Goal: Browse casually

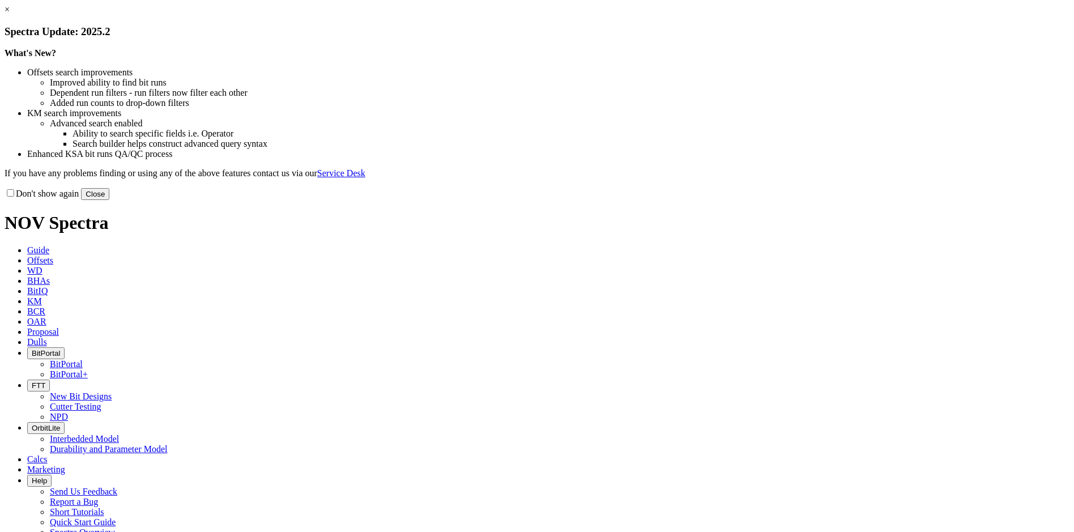
click at [109, 200] on button "Close" at bounding box center [95, 194] width 28 height 12
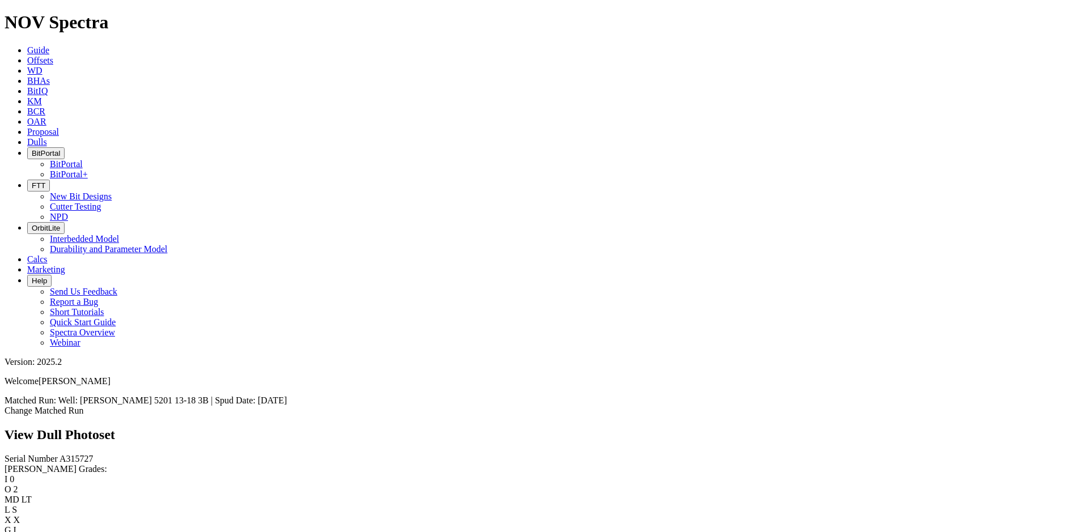
scroll to position [453, 0]
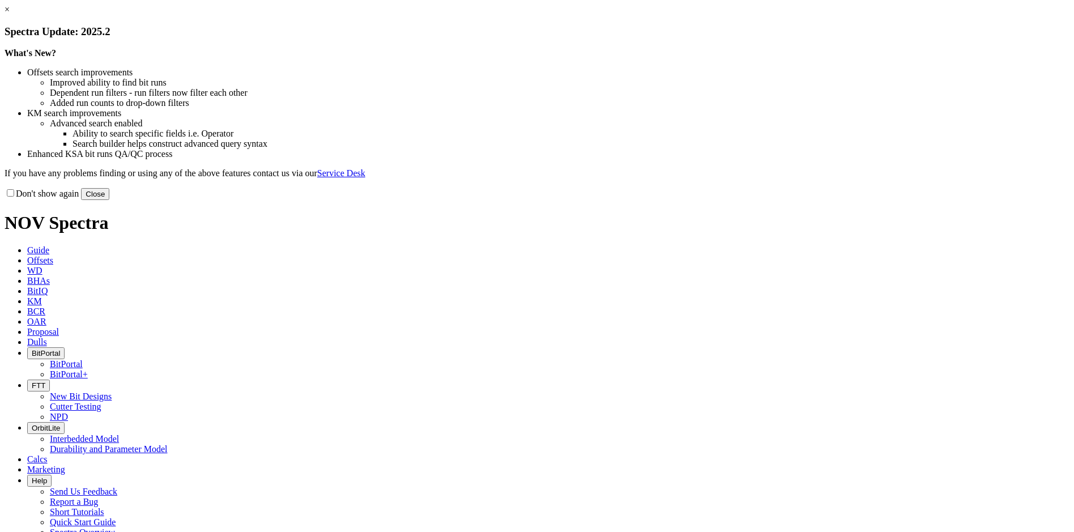
click at [109, 200] on button "Close" at bounding box center [95, 194] width 28 height 12
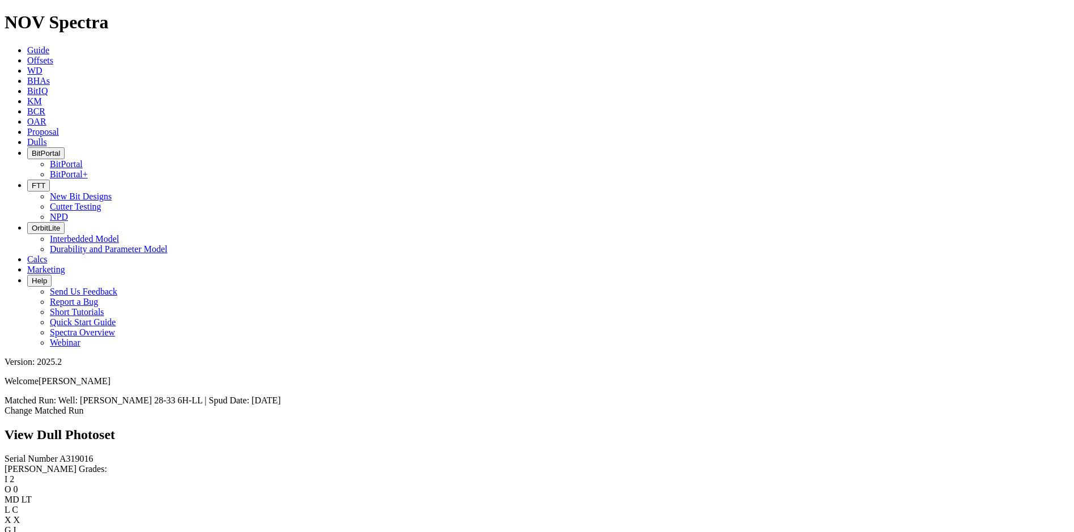
scroll to position [753, 0]
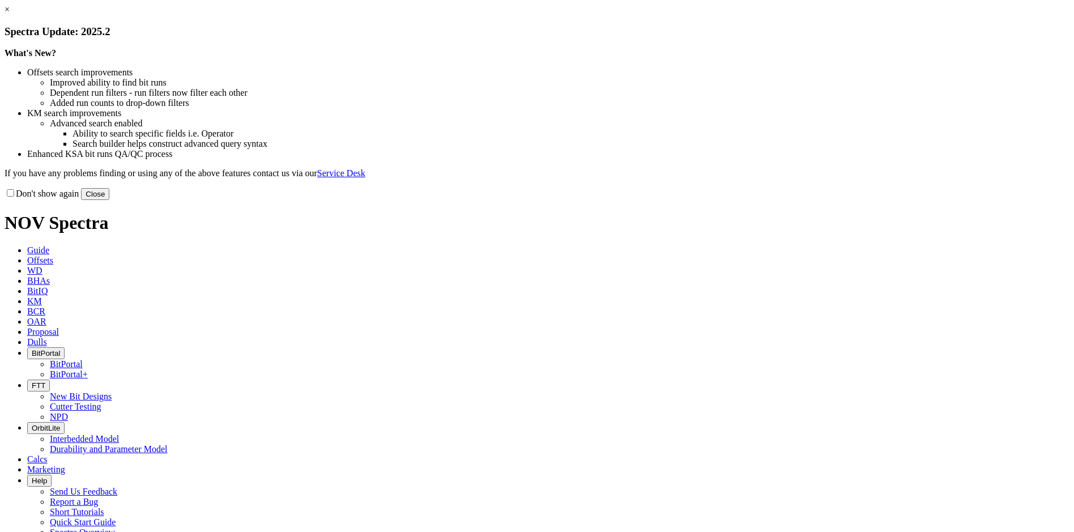
click at [763, 200] on div "Don't show again Close" at bounding box center [537, 194] width 1065 height 12
click at [109, 200] on button "Close" at bounding box center [95, 194] width 28 height 12
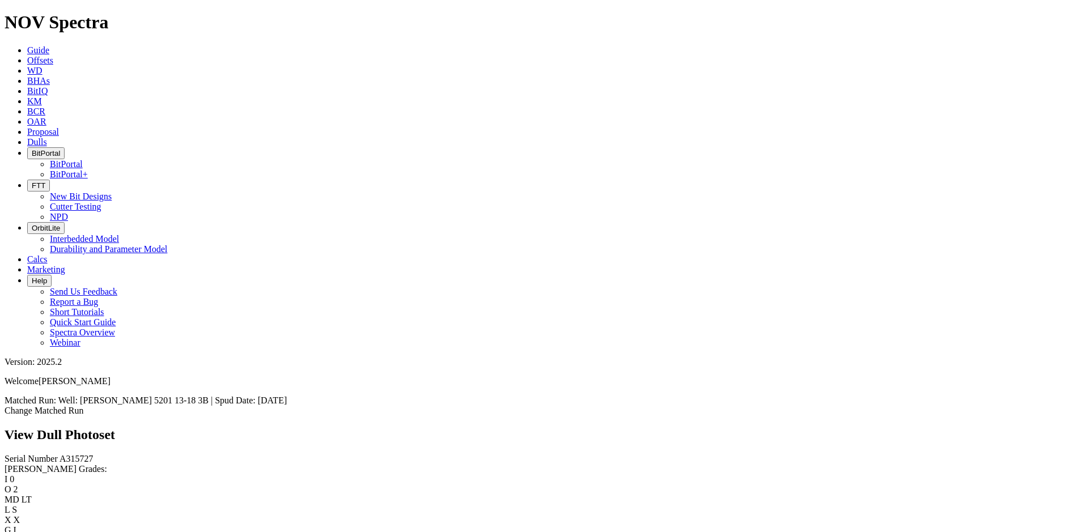
scroll to position [470, 0]
